Goal: Transaction & Acquisition: Purchase product/service

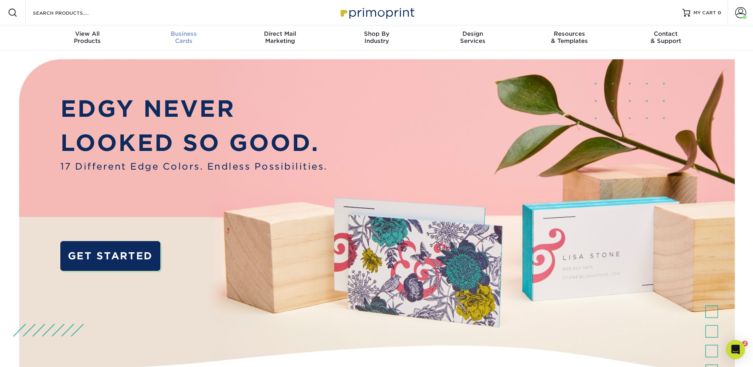
click at [182, 40] on div "Business Cards" at bounding box center [183, 37] width 96 height 14
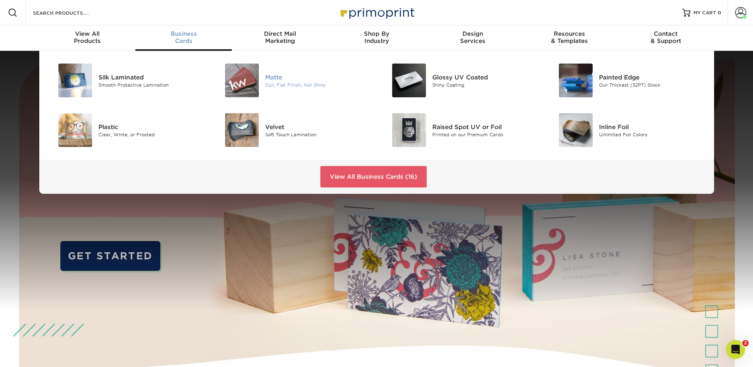
click at [263, 75] on div at bounding box center [238, 81] width 56 height 34
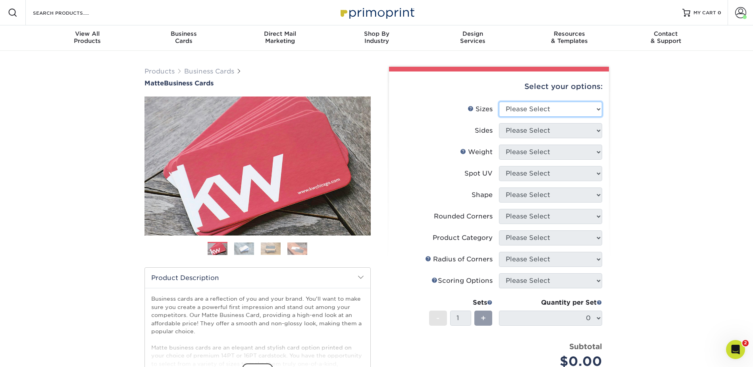
click at [600, 111] on select "Please Select 1.5" x 3.5" - Mini 1.75" x 3.5" - Mini 2" x 2" - Square 2" x 3" -…" at bounding box center [550, 109] width 103 height 15
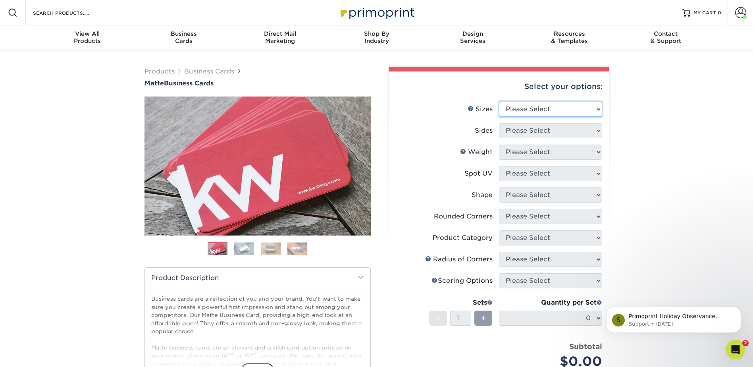
select select "2.00x3.50"
click at [499, 102] on select "Please Select 1.5" x 3.5" - Mini 1.75" x 3.5" - Mini 2" x 2" - Square 2" x 3" -…" at bounding box center [550, 109] width 103 height 15
click at [534, 133] on select "Please Select Print Both Sides Print Front Only" at bounding box center [550, 130] width 103 height 15
select select "13abbda7-1d64-4f25-8bb2-c179b224825d"
click at [499, 123] on select "Please Select Print Both Sides Print Front Only" at bounding box center [550, 130] width 103 height 15
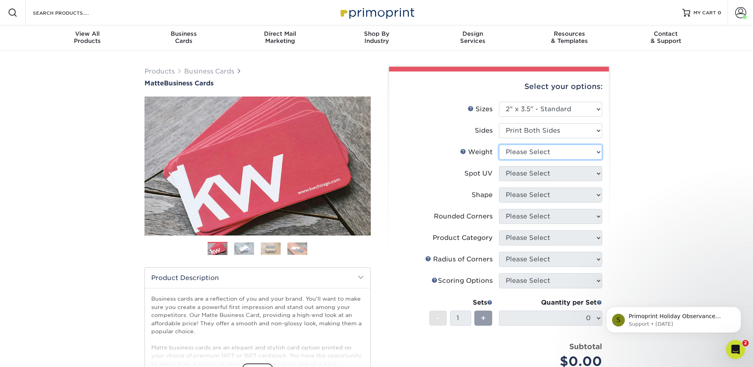
click at [522, 150] on select "Please Select 16PT 14PT" at bounding box center [550, 152] width 103 height 15
select select "14PT"
click at [499, 145] on select "Please Select 16PT 14PT" at bounding box center [550, 152] width 103 height 15
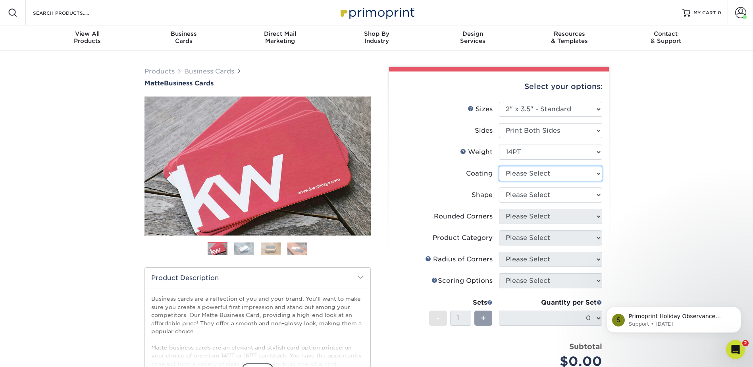
click at [515, 174] on select at bounding box center [550, 173] width 103 height 15
select select "121bb7b5-3b4d-429f-bd8d-bbf80e953313"
click at [499, 166] on select at bounding box center [550, 173] width 103 height 15
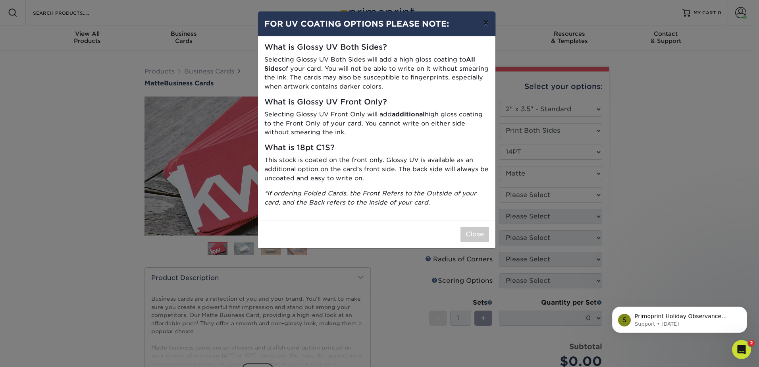
click at [484, 24] on button "×" at bounding box center [486, 23] width 18 height 22
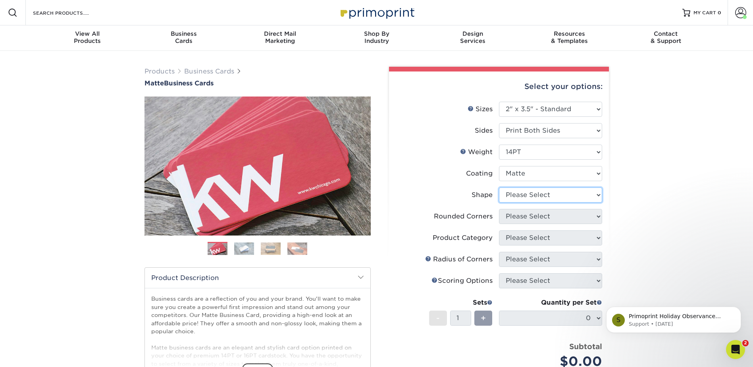
click at [519, 198] on select "Please Select Standard" at bounding box center [550, 194] width 103 height 15
select select "standard"
click at [499, 187] on select "Please Select Standard" at bounding box center [550, 194] width 103 height 15
click at [514, 216] on select "Please Select Yes - Round 2 Corners Yes - Round 4 Corners No" at bounding box center [550, 216] width 103 height 15
select select "0"
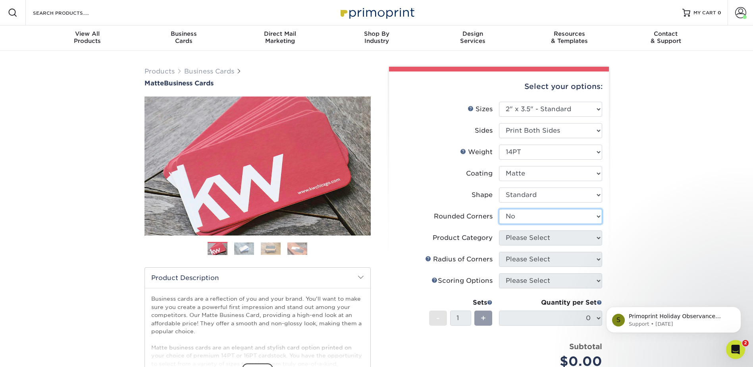
click at [499, 209] on select "Please Select Yes - Round 2 Corners Yes - Round 4 Corners No" at bounding box center [550, 216] width 103 height 15
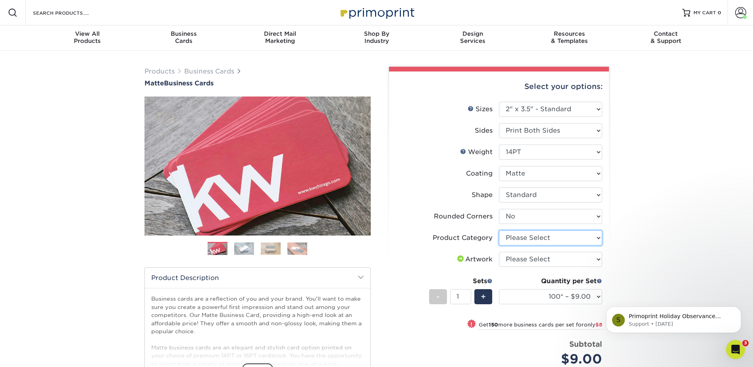
click at [518, 237] on select "Please Select Business Cards" at bounding box center [550, 237] width 103 height 15
select select "3b5148f1-0588-4f88-a218-97bcfdce65c1"
click at [499, 230] on select "Please Select Business Cards" at bounding box center [550, 237] width 103 height 15
click at [514, 259] on select "Please Select I will upload files I need a design - $100" at bounding box center [550, 259] width 103 height 15
select select "upload"
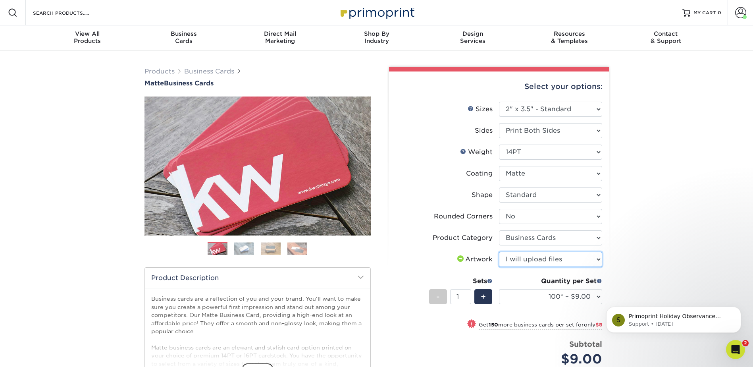
click at [499, 252] on select "Please Select I will upload files I need a design - $100" at bounding box center [550, 259] width 103 height 15
click at [486, 300] on span "+" at bounding box center [483, 297] width 5 height 12
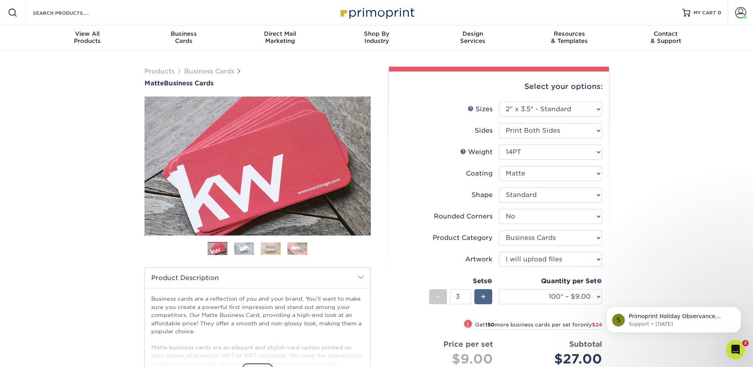
click at [486, 300] on span "+" at bounding box center [483, 297] width 5 height 12
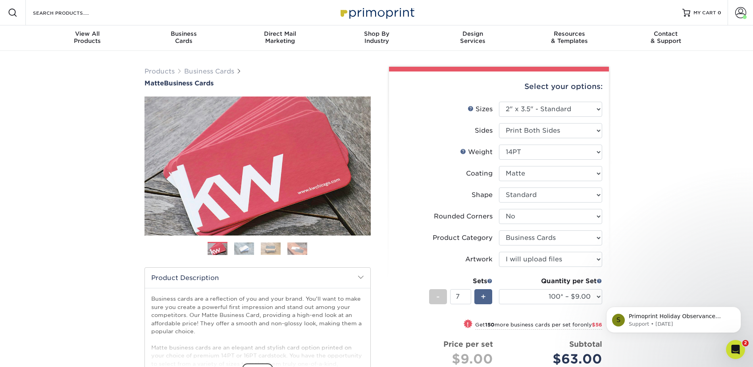
type input "8"
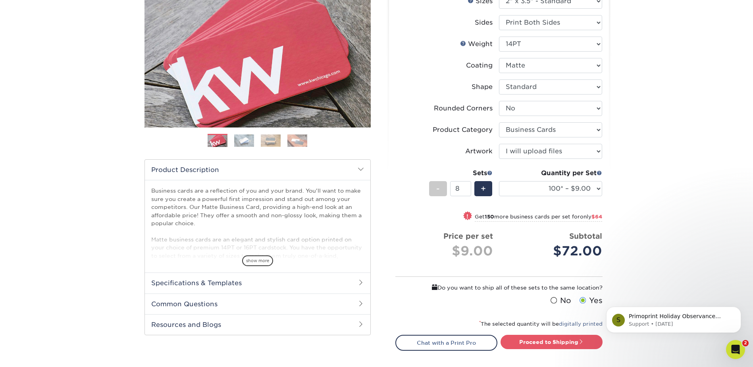
scroll to position [119, 0]
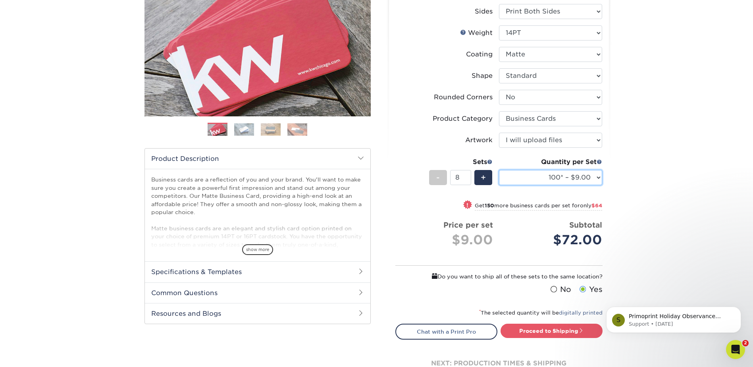
click at [594, 176] on select "100* – $9.00 250* – $17.00 500 – $33.00 1000 – $42.00 2500 – $75.00 5000 – $143…" at bounding box center [550, 177] width 103 height 15
select select "500 – $33.00"
click at [499, 170] on select "100* – $9.00 250* – $17.00 500 – $33.00 1000 – $42.00 2500 – $75.00 5000 – $143…" at bounding box center [550, 177] width 103 height 15
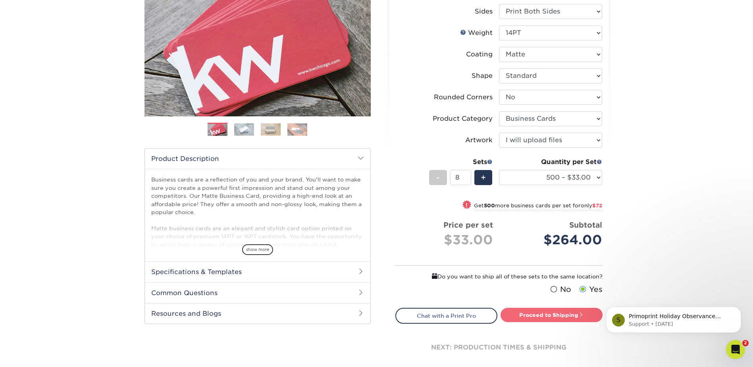
click at [573, 317] on link "Proceed to Shipping" at bounding box center [552, 315] width 102 height 14
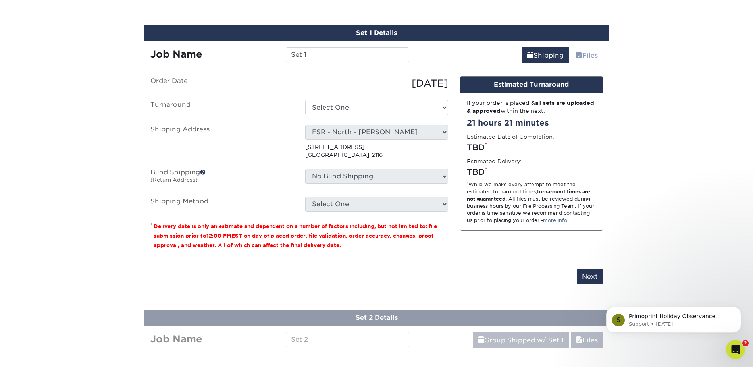
scroll to position [448, 0]
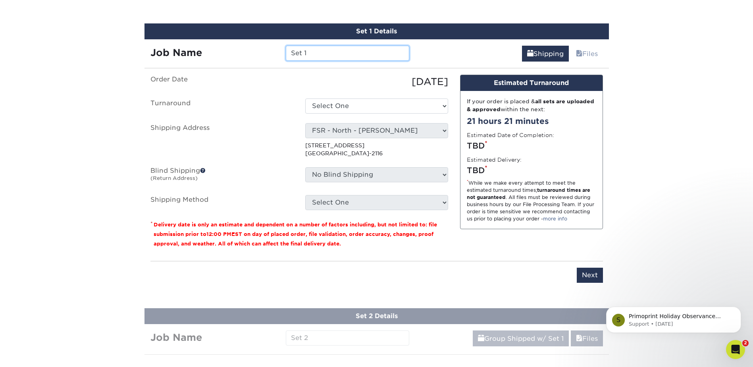
click at [318, 55] on input "Set 1" at bounding box center [347, 53] width 123 height 15
drag, startPoint x: 316, startPoint y: 55, endPoint x: 278, endPoint y: 58, distance: 37.8
click at [278, 58] on div "Job Name Set 1" at bounding box center [280, 53] width 271 height 15
type input "[PERSON_NAME]"
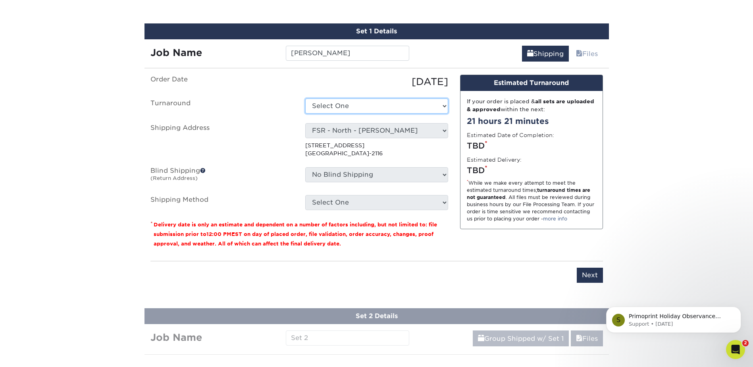
click at [351, 100] on select "Select One 2-4 Business Days 2 Day Next Business Day" at bounding box center [376, 105] width 143 height 15
select select "4593e6bc-33d2-4cf1-a66b-d77e9d82a3cc"
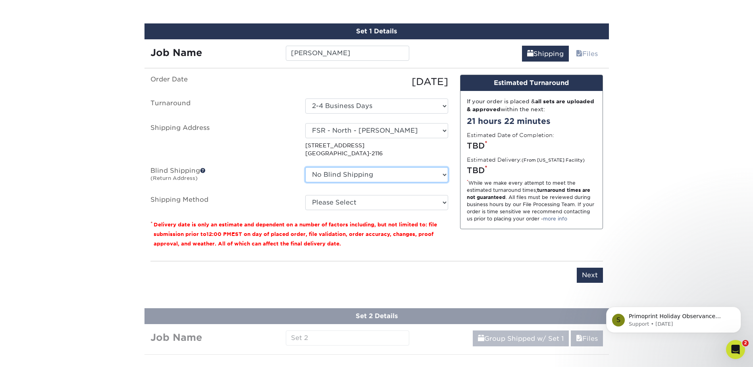
click at [332, 176] on select "No Blind Shipping [PERSON_NAME][GEOGRAPHIC_DATA] - [PERSON_NAME] FSR - North - …" at bounding box center [376, 174] width 143 height 15
click at [282, 169] on label "Blind Shipping (Return Address)" at bounding box center [222, 176] width 155 height 18
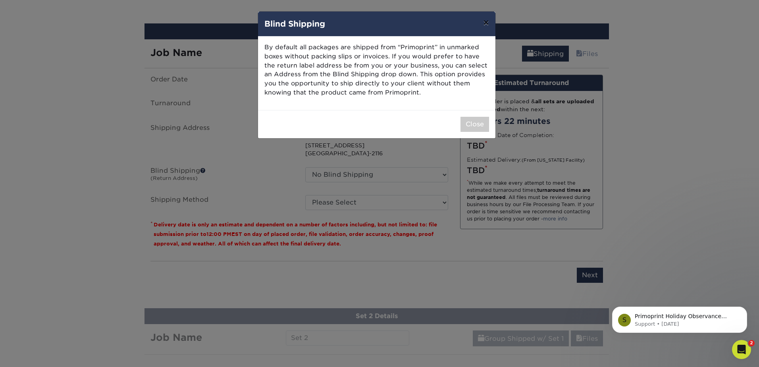
click at [485, 21] on button "×" at bounding box center [486, 23] width 18 height 22
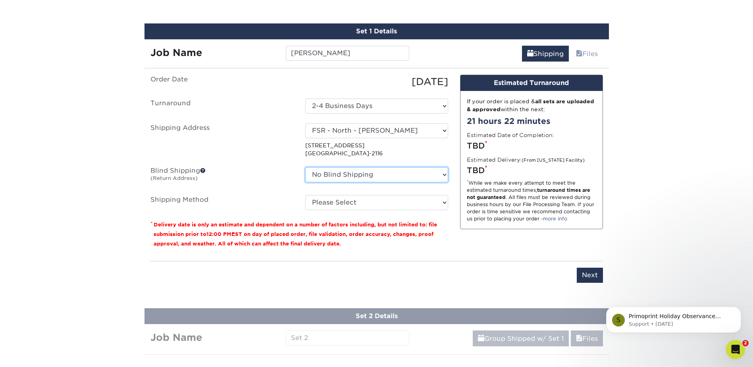
click at [349, 177] on select "No Blind Shipping [PERSON_NAME][GEOGRAPHIC_DATA] - [PERSON_NAME] FSR - North - …" at bounding box center [376, 174] width 143 height 15
click at [271, 189] on ul "Order Date [DATE] [GEOGRAPHIC_DATA] Select One 2-4 Business Days 2 Day Next Bus…" at bounding box center [299, 142] width 298 height 135
click at [336, 174] on select "No Blind Shipping [PERSON_NAME][GEOGRAPHIC_DATA] - [PERSON_NAME] FSR - North - …" at bounding box center [376, 174] width 143 height 15
click at [305, 167] on select "No Blind Shipping [PERSON_NAME][GEOGRAPHIC_DATA] - [PERSON_NAME] FSR - North - …" at bounding box center [376, 174] width 143 height 15
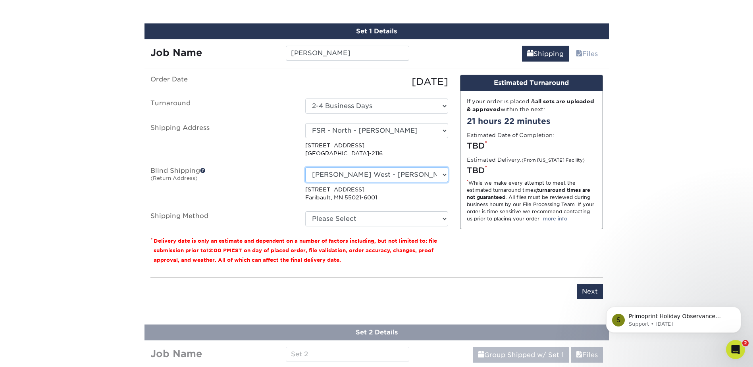
click at [349, 176] on select "No Blind Shipping [PERSON_NAME][GEOGRAPHIC_DATA] - [PERSON_NAME] FSR - North - …" at bounding box center [376, 174] width 143 height 15
select select "-1"
click at [305, 167] on select "No Blind Shipping [PERSON_NAME][GEOGRAPHIC_DATA] - [PERSON_NAME] FSR - North - …" at bounding box center [376, 174] width 143 height 15
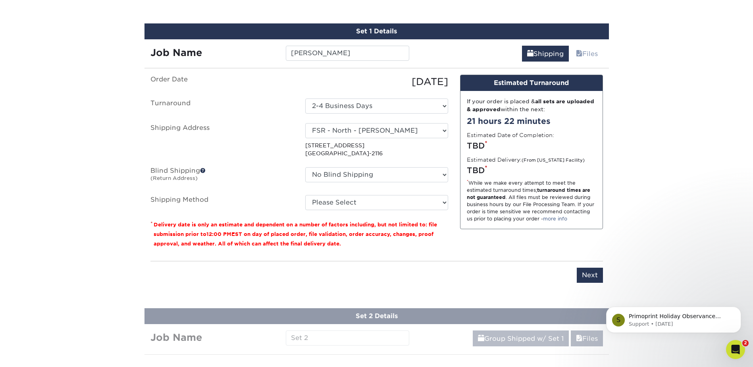
click at [247, 177] on label "Blind Shipping (Return Address)" at bounding box center [222, 176] width 155 height 18
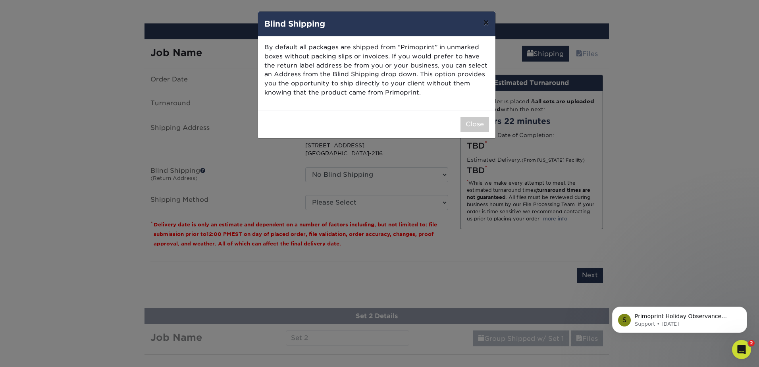
click at [485, 25] on button "×" at bounding box center [486, 23] width 18 height 22
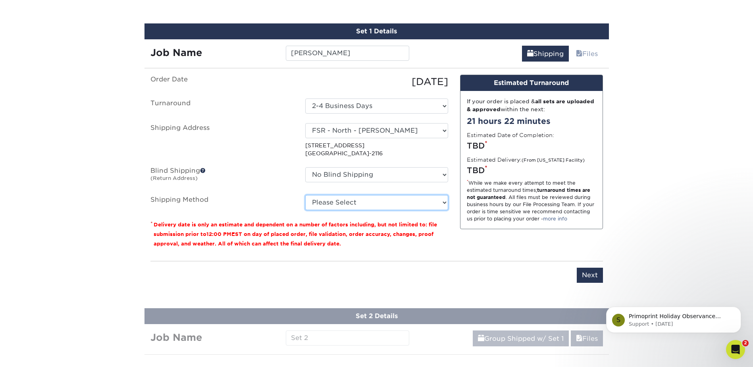
click at [327, 198] on select "Please Select Ground Shipping (+$15.47) 3 Day Shipping Service (+$21.09) 2 Day …" at bounding box center [376, 202] width 143 height 15
select select "03"
click at [305, 195] on select "Please Select Ground Shipping (+$15.47) 3 Day Shipping Service (+$21.09) 2 Day …" at bounding box center [376, 202] width 143 height 15
click at [589, 279] on input "Next" at bounding box center [590, 275] width 26 height 15
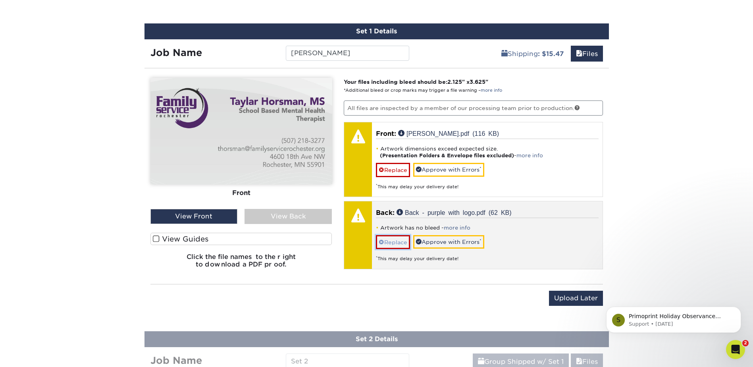
click at [399, 245] on link "Replace" at bounding box center [393, 242] width 34 height 14
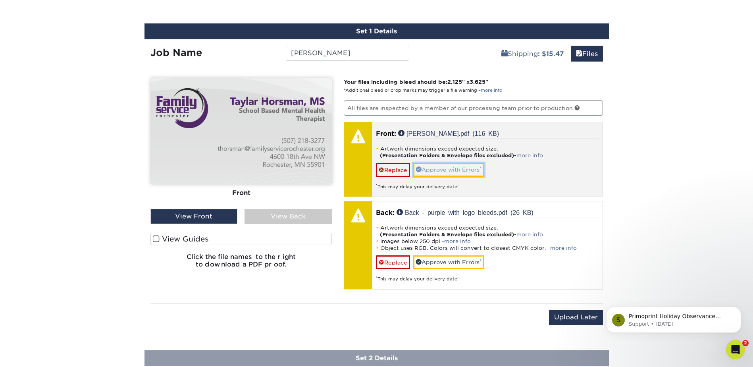
click at [430, 170] on link "Approve with Errors *" at bounding box center [448, 170] width 71 height 14
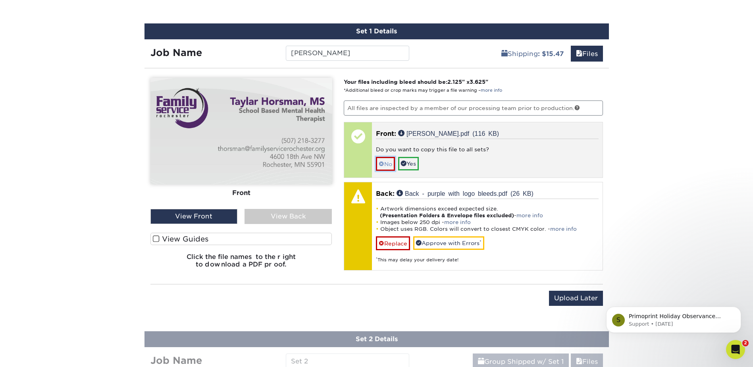
click at [384, 163] on link "No" at bounding box center [385, 164] width 19 height 14
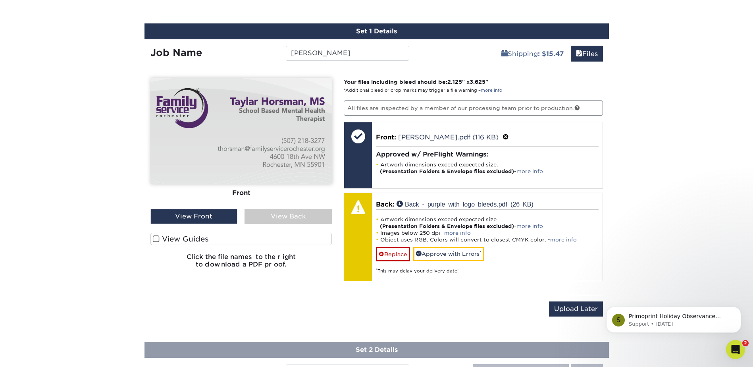
click at [284, 219] on div "View Back" at bounding box center [288, 216] width 87 height 15
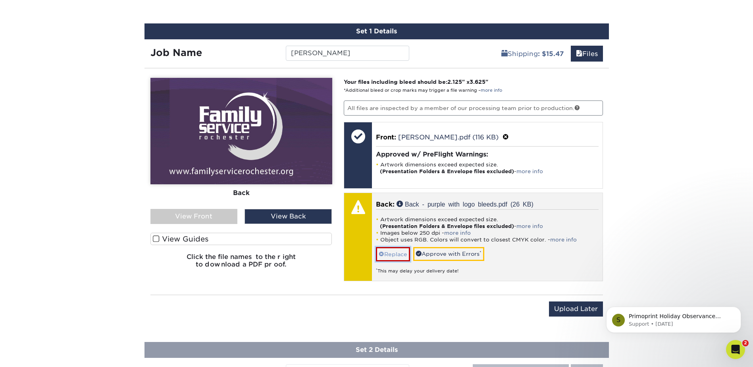
click at [399, 255] on link "Replace" at bounding box center [393, 254] width 34 height 14
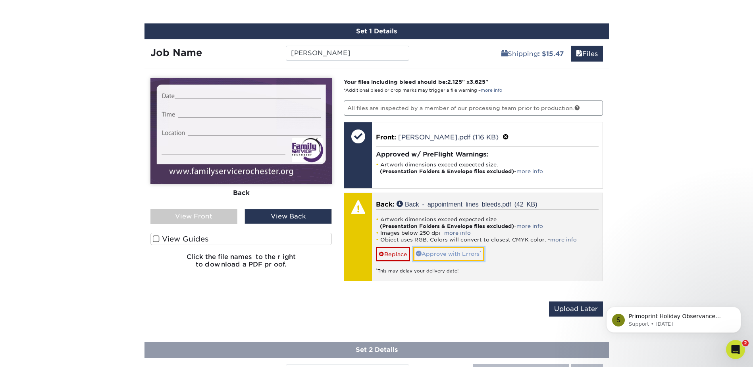
click at [449, 258] on link "Approve with Errors *" at bounding box center [448, 254] width 71 height 14
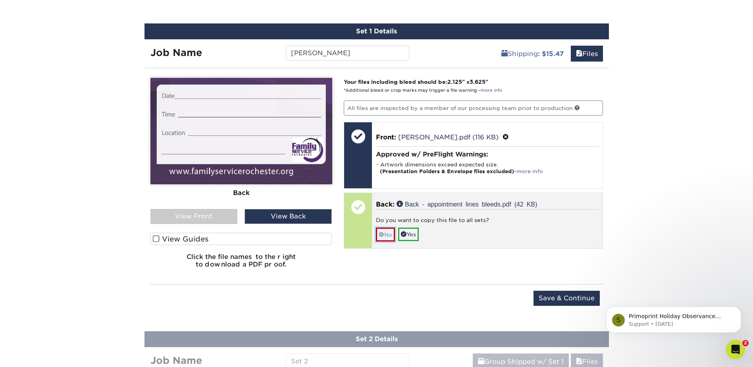
click at [389, 237] on link "No" at bounding box center [385, 235] width 19 height 14
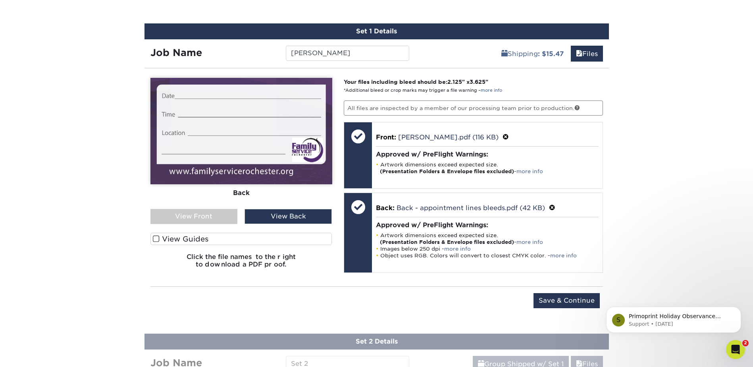
click at [216, 214] on div "View Front" at bounding box center [193, 216] width 87 height 15
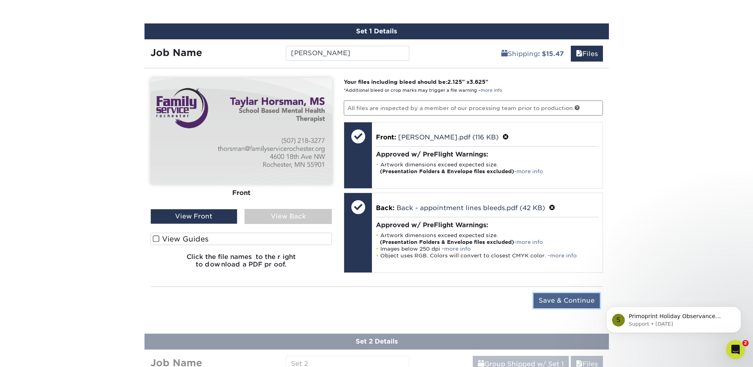
click at [559, 299] on input "Save & Continue" at bounding box center [567, 300] width 66 height 15
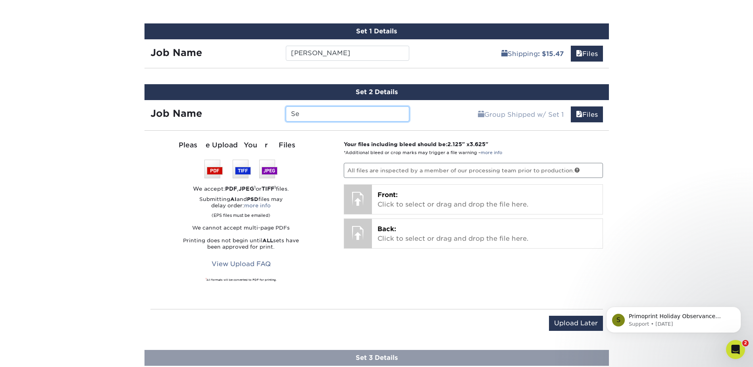
type input "S"
type input "[PERSON_NAME]"
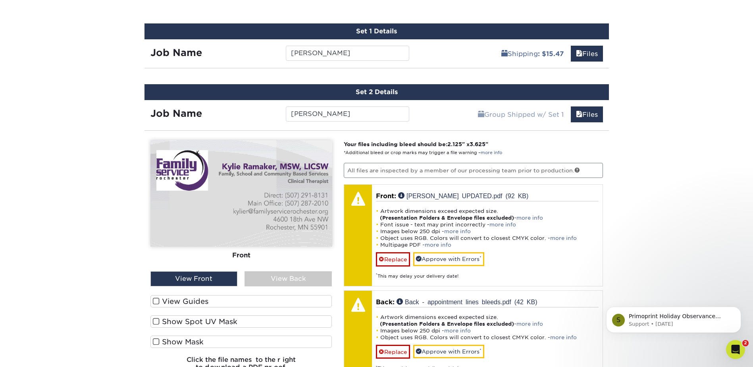
click at [291, 276] on div "View Back" at bounding box center [288, 278] width 87 height 15
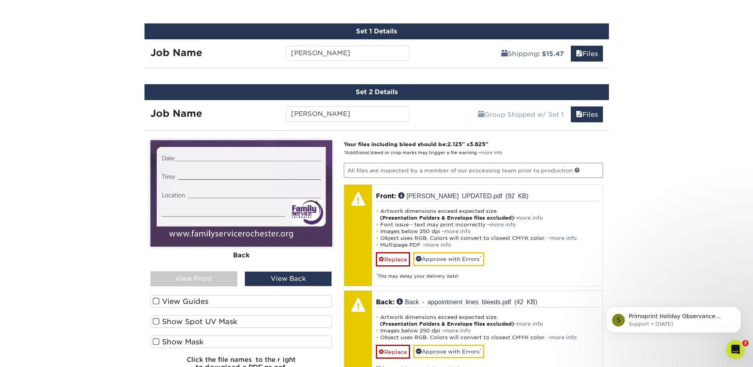
click at [234, 280] on div "View Front" at bounding box center [193, 278] width 87 height 15
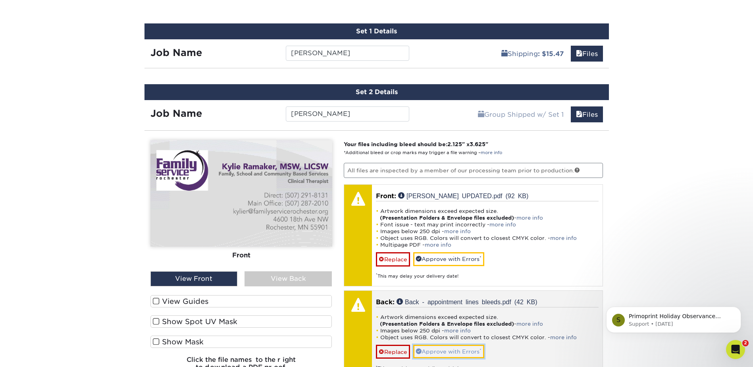
click at [436, 354] on link "Approve with Errors *" at bounding box center [448, 352] width 71 height 14
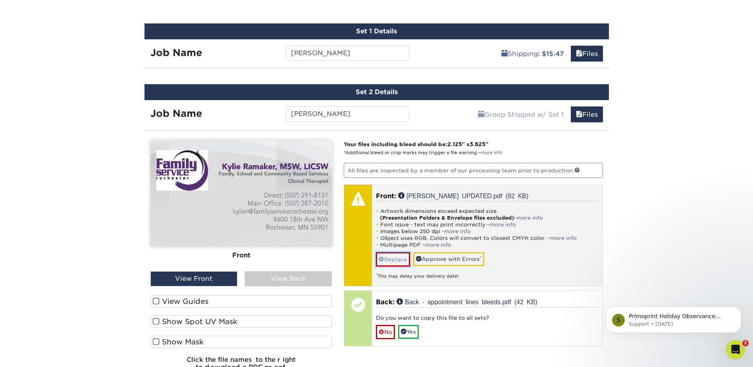
click at [392, 258] on link "Replace" at bounding box center [393, 259] width 34 height 14
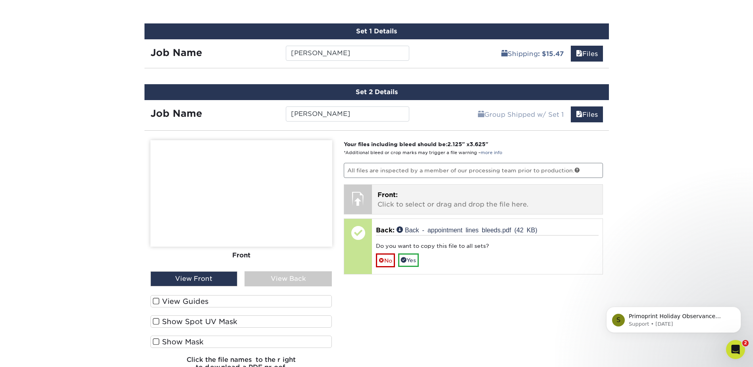
click at [387, 205] on p "Front: Click to select or drag and drop the file here." at bounding box center [488, 199] width 220 height 19
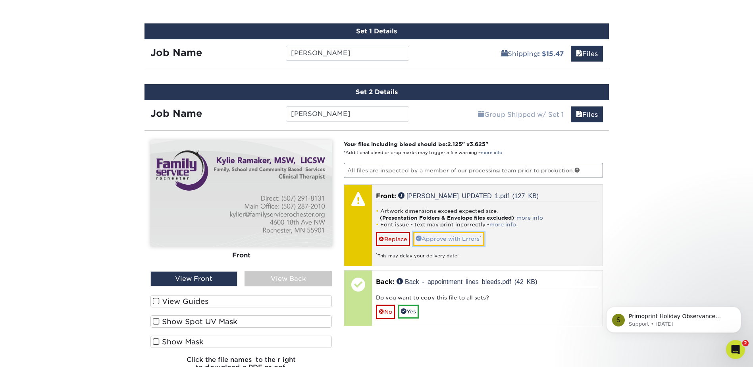
click at [433, 237] on link "Approve with Errors *" at bounding box center [448, 239] width 71 height 14
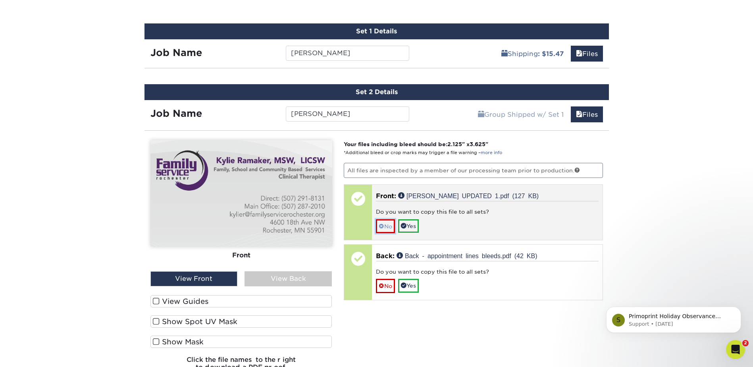
click at [391, 226] on link "No" at bounding box center [385, 226] width 19 height 14
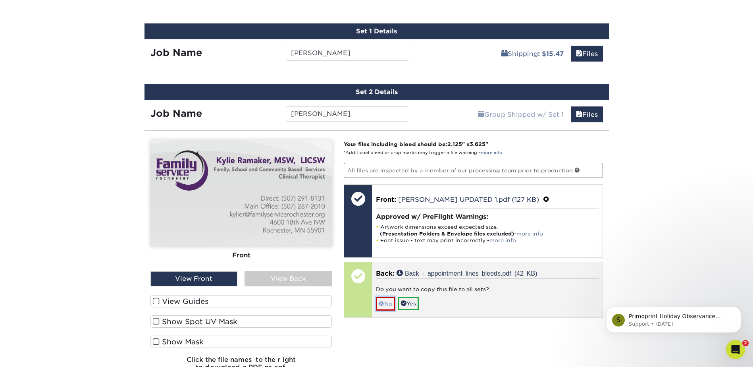
click at [382, 308] on link "No" at bounding box center [385, 304] width 19 height 14
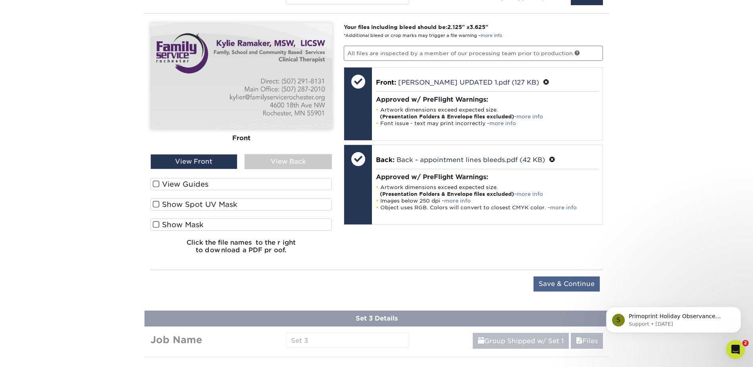
scroll to position [567, 0]
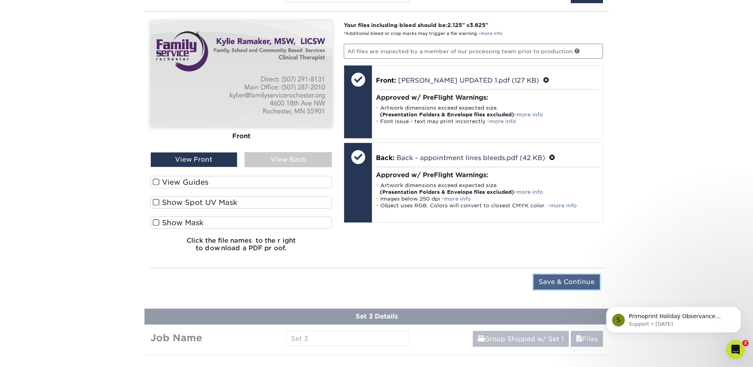
click at [554, 281] on input "Save & Continue" at bounding box center [567, 281] width 66 height 15
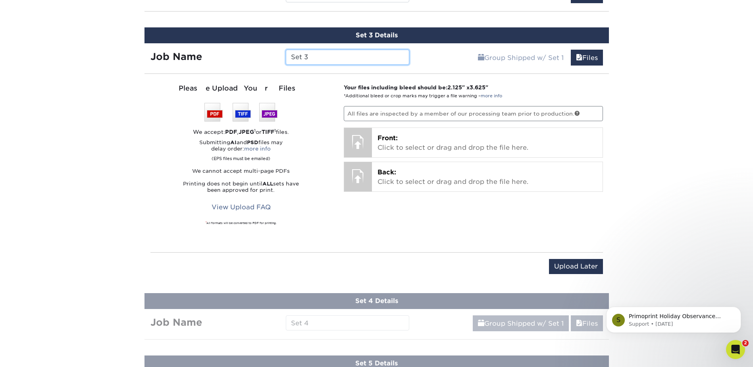
drag, startPoint x: 316, startPoint y: 53, endPoint x: 272, endPoint y: 62, distance: 45.4
click at [272, 62] on div "Job Name Set 3" at bounding box center [280, 57] width 271 height 15
type input "[PERSON_NAME]"
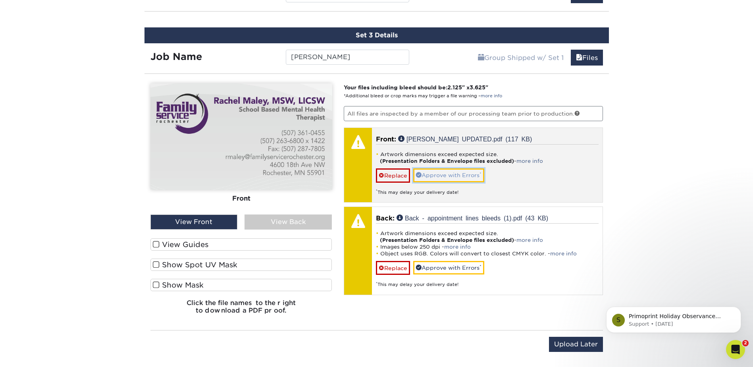
click at [446, 176] on link "Approve with Errors *" at bounding box center [448, 175] width 71 height 14
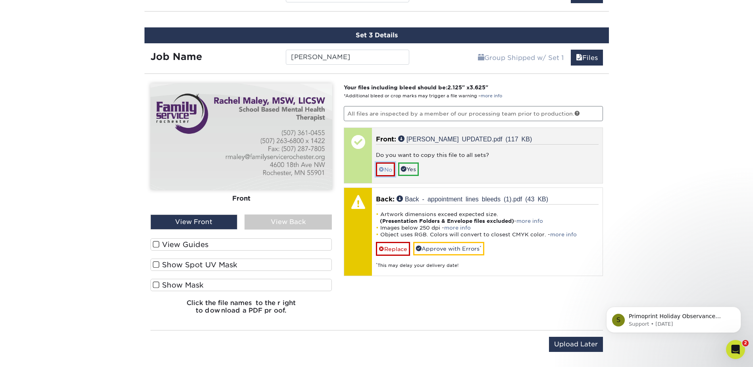
click at [384, 170] on span at bounding box center [382, 169] width 6 height 6
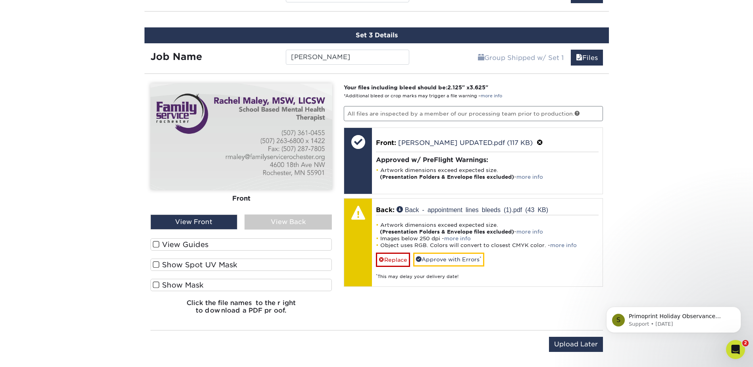
click at [262, 224] on div "View Back" at bounding box center [288, 221] width 87 height 15
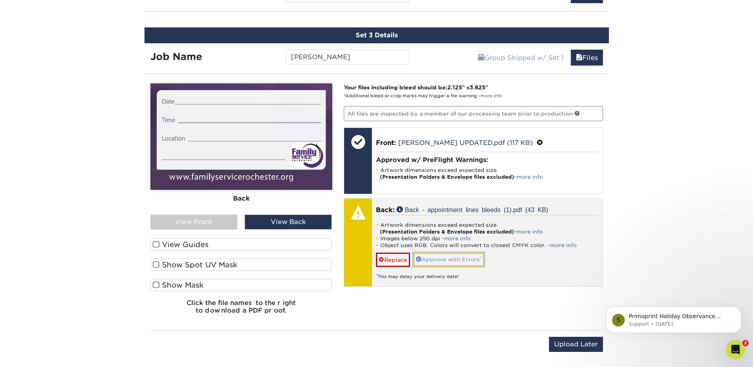
click at [438, 259] on link "Approve with Errors *" at bounding box center [448, 260] width 71 height 14
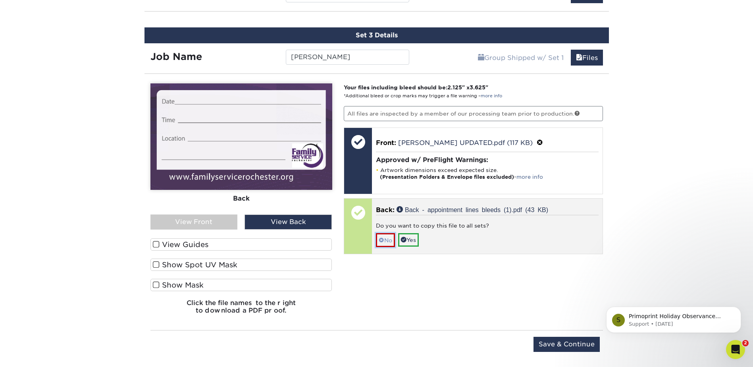
click at [384, 240] on span at bounding box center [382, 240] width 6 height 6
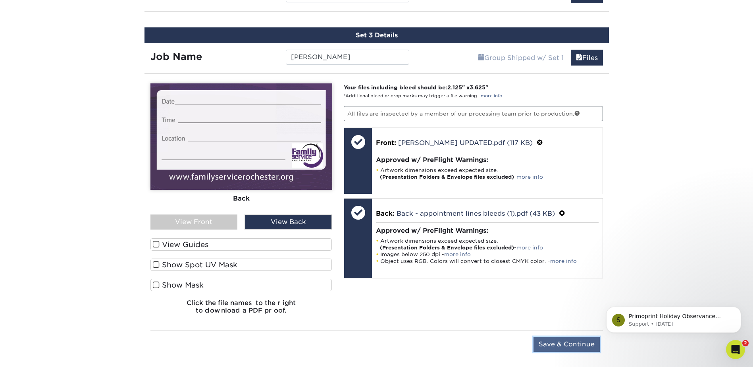
click at [582, 347] on input "Save & Continue" at bounding box center [567, 344] width 66 height 15
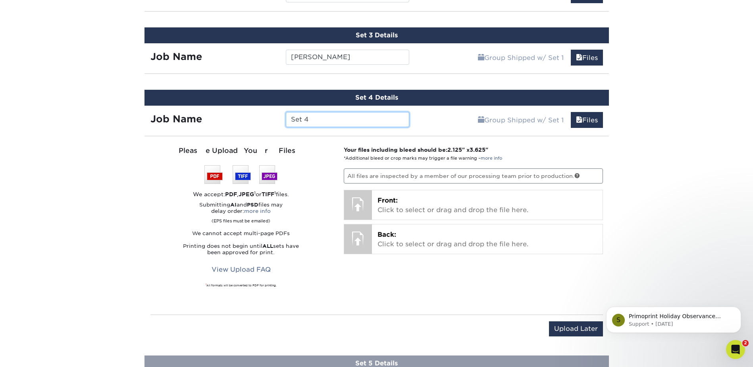
drag, startPoint x: 327, startPoint y: 120, endPoint x: 277, endPoint y: 123, distance: 50.2
click at [277, 123] on div "Job Name Set 4" at bounding box center [280, 119] width 271 height 15
type input "[PERSON_NAME]"
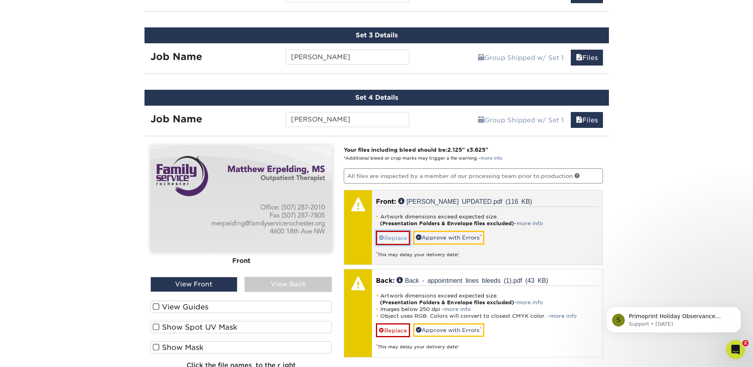
click at [397, 237] on link "Replace" at bounding box center [393, 238] width 34 height 14
click at [432, 238] on link "Approve with Errors *" at bounding box center [448, 238] width 71 height 14
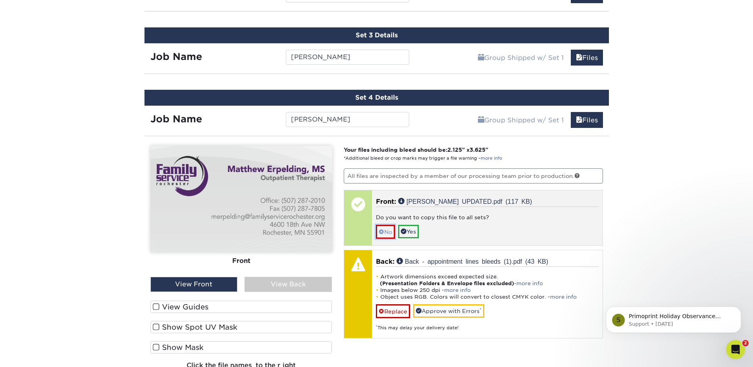
click at [382, 231] on span at bounding box center [382, 232] width 6 height 6
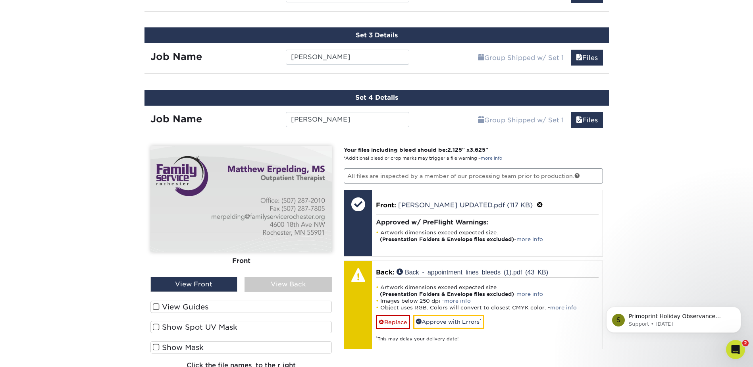
click at [289, 285] on div "View Back" at bounding box center [288, 284] width 87 height 15
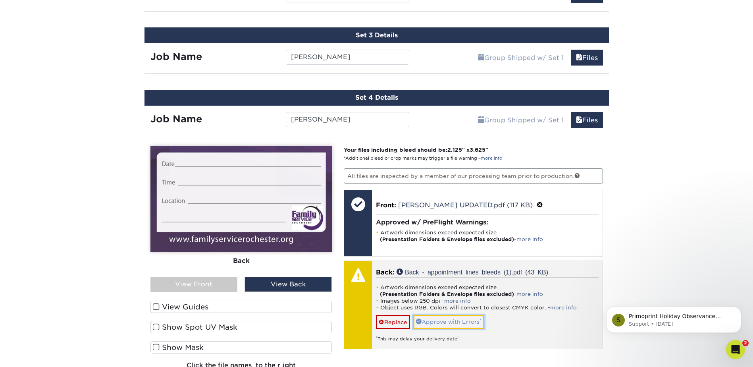
click at [434, 324] on link "Approve with Errors *" at bounding box center [448, 322] width 71 height 14
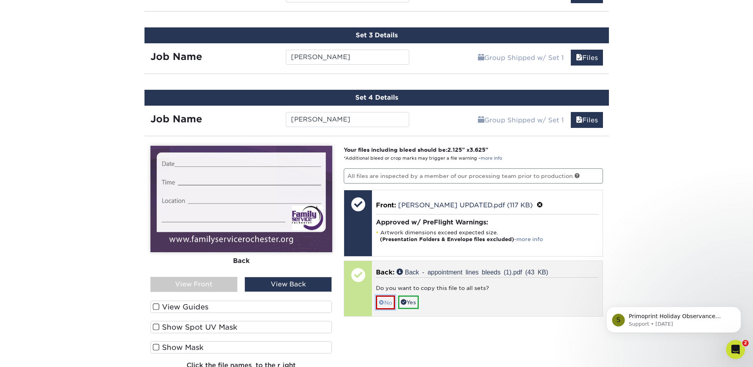
click at [384, 303] on span at bounding box center [382, 302] width 6 height 6
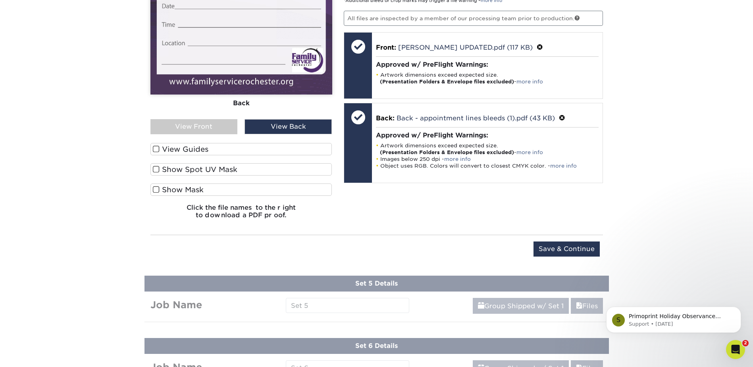
scroll to position [766, 0]
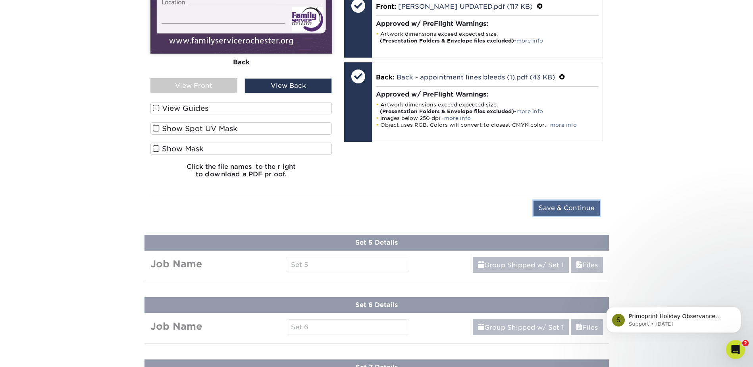
click at [553, 212] on input "Save & Continue" at bounding box center [567, 208] width 66 height 15
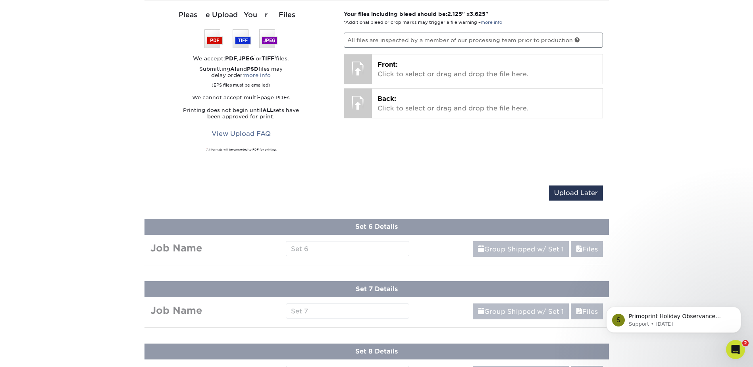
scroll to position [566, 0]
